Goal: Find specific page/section: Find specific page/section

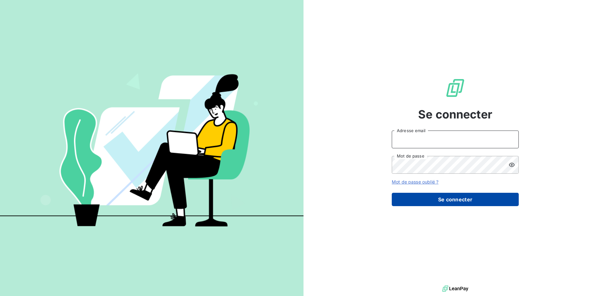
type input "[EMAIL_ADDRESS][DOMAIN_NAME]"
click at [428, 201] on button "Se connecter" at bounding box center [455, 199] width 127 height 13
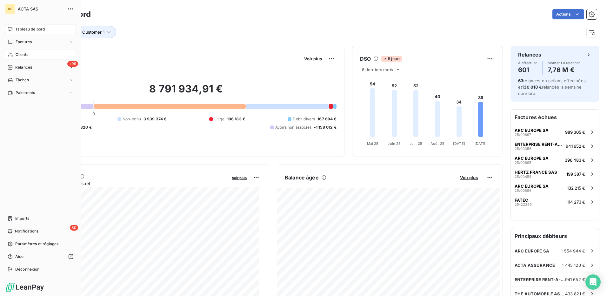
click at [20, 56] on span "Clients" at bounding box center [22, 55] width 13 height 6
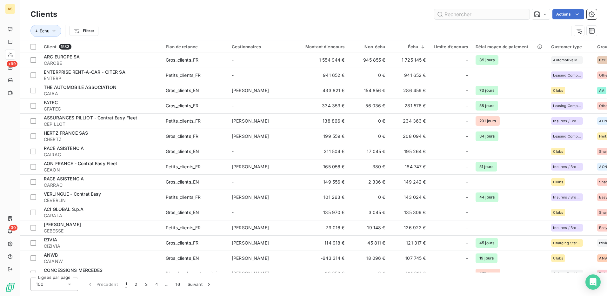
click at [459, 15] on input "text" at bounding box center [481, 14] width 95 height 10
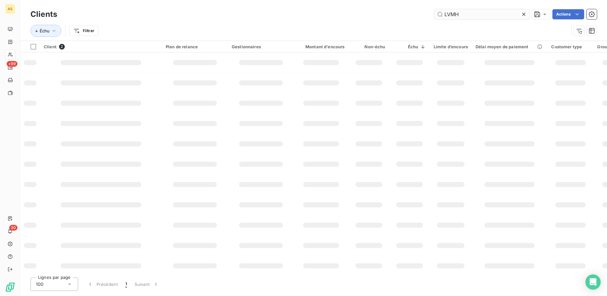
type input "LVMH"
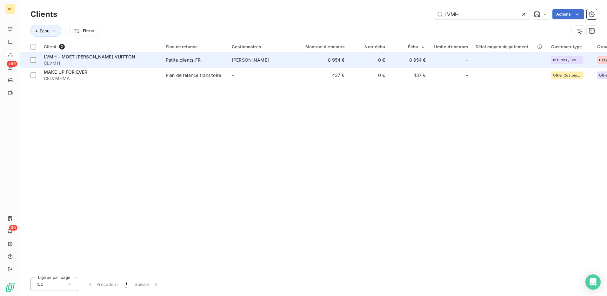
click at [170, 60] on div "Petits_clients_FR" at bounding box center [183, 60] width 35 height 6
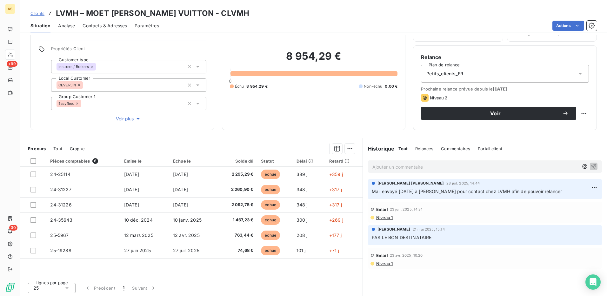
scroll to position [38, 0]
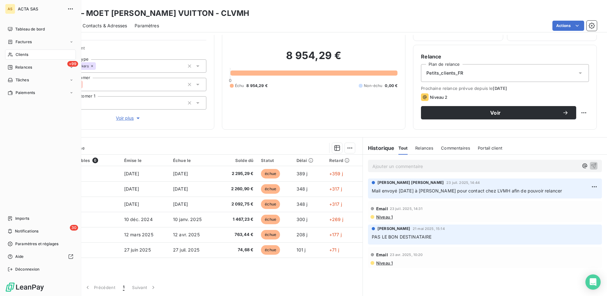
click at [23, 55] on span "Clients" at bounding box center [22, 55] width 13 height 6
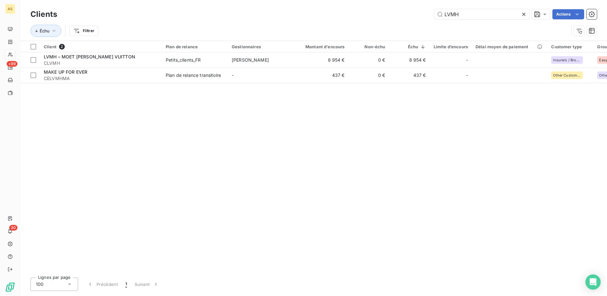
drag, startPoint x: 462, startPoint y: 14, endPoint x: 435, endPoint y: 20, distance: 27.6
click at [435, 20] on div "Clients LVMH Actions" at bounding box center [313, 14] width 566 height 13
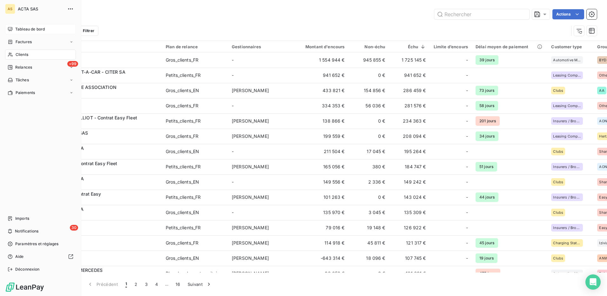
click at [32, 29] on span "Tableau de bord" at bounding box center [30, 29] width 30 height 6
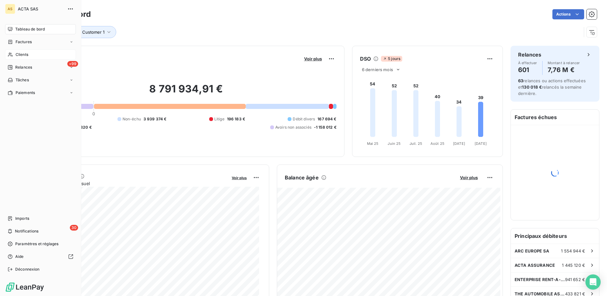
click at [22, 54] on span "Clients" at bounding box center [22, 55] width 13 height 6
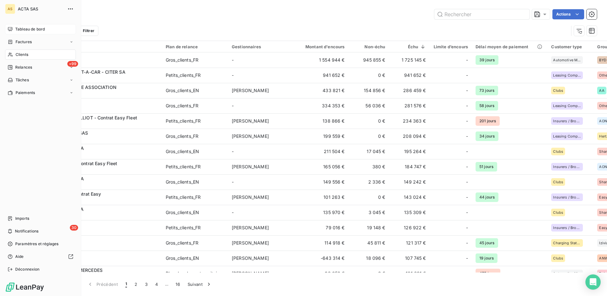
click at [34, 31] on span "Tableau de bord" at bounding box center [30, 29] width 30 height 6
